Goal: Task Accomplishment & Management: Use online tool/utility

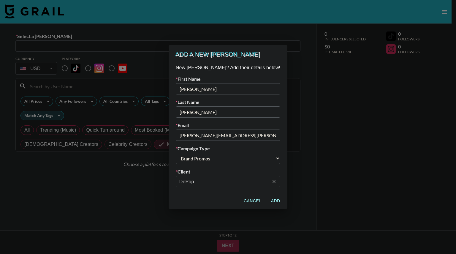
select select "Brand"
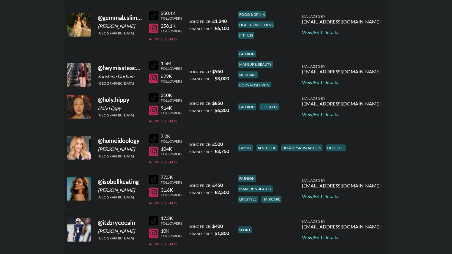
scroll to position [578, 0]
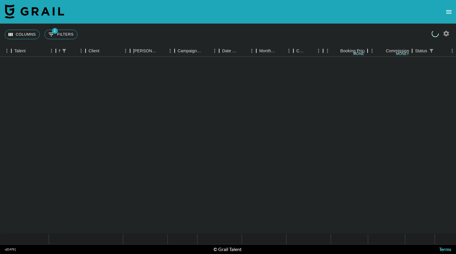
scroll to position [2053, 112]
